Goal: Submit feedback/report problem

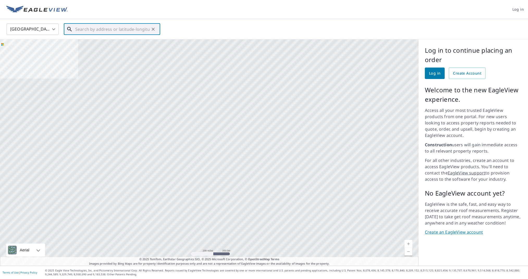
click at [120, 28] on input "text" at bounding box center [112, 29] width 74 height 15
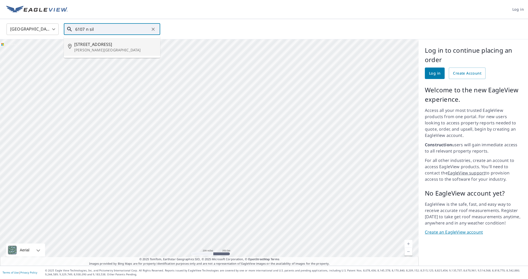
click at [99, 43] on span "[STREET_ADDRESS]" at bounding box center [115, 44] width 82 height 6
type input "[STREET_ADDRESS][PERSON_NAME]"
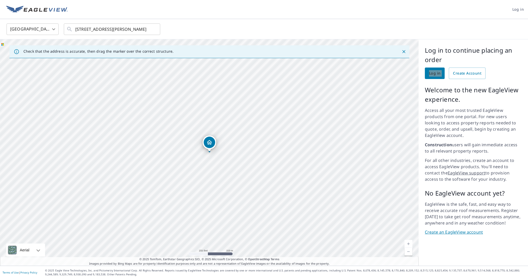
click at [435, 75] on span "Log in" at bounding box center [434, 73] width 11 height 7
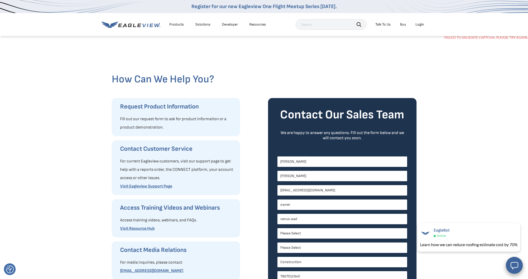
select select "[GEOGRAPHIC_DATA]"
select select "Florida"
select select "Construction"
select select "Search Engine"
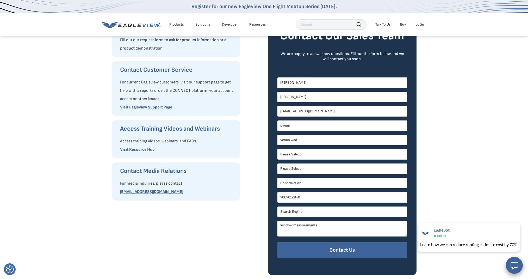
click at [334, 246] on input "Contact Us" at bounding box center [343, 250] width 130 height 16
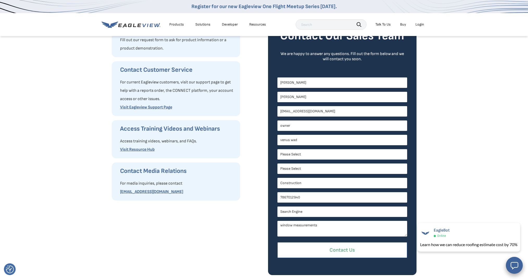
click at [334, 252] on input "Contact Us" at bounding box center [343, 250] width 130 height 16
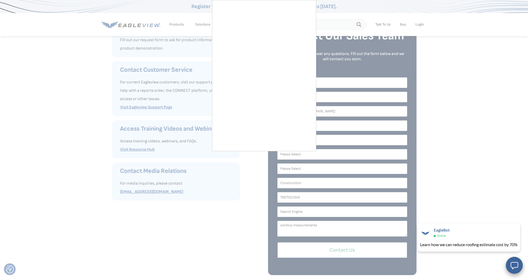
click at [334, 252] on input "Contact Us" at bounding box center [343, 250] width 130 height 16
